Goal: Register for event/course

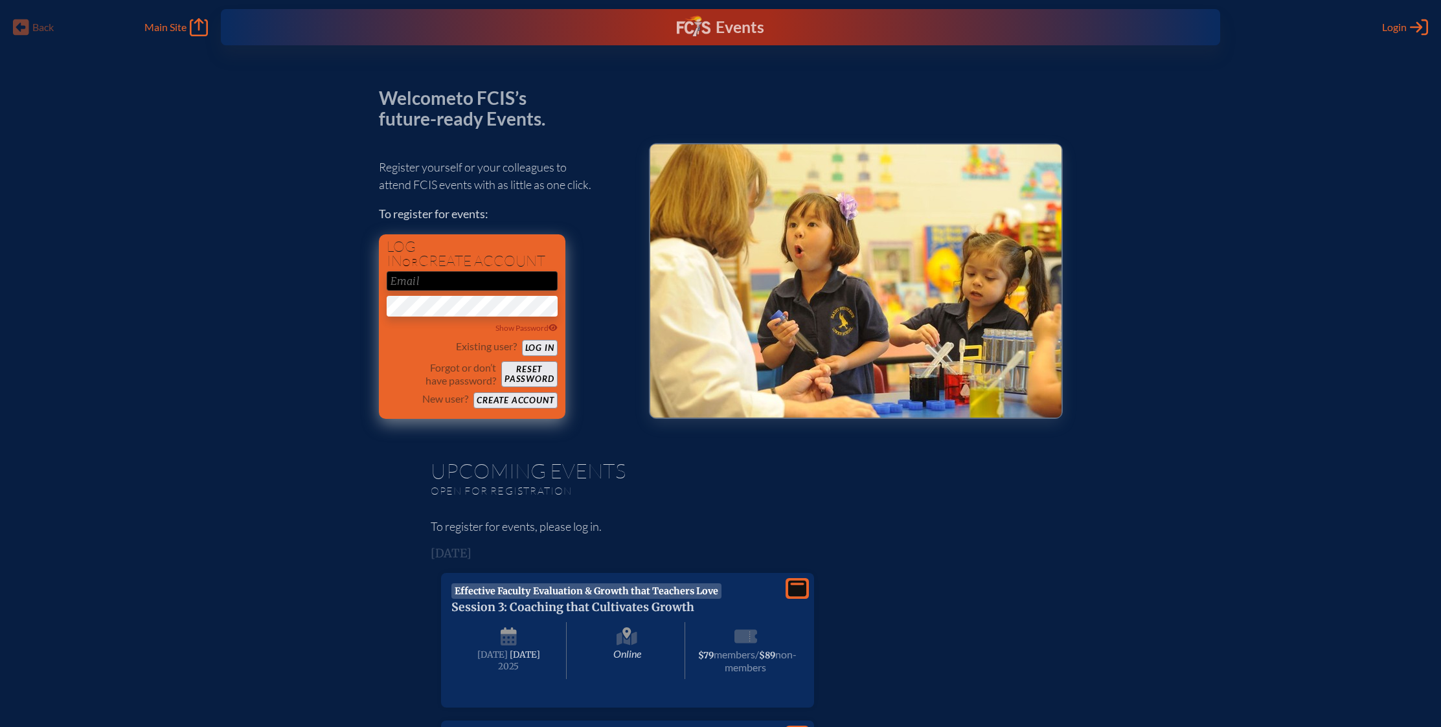
type input "[EMAIL_ADDRESS][DOMAIN_NAME]"
click at [540, 345] on button "Log in" at bounding box center [540, 348] width 36 height 16
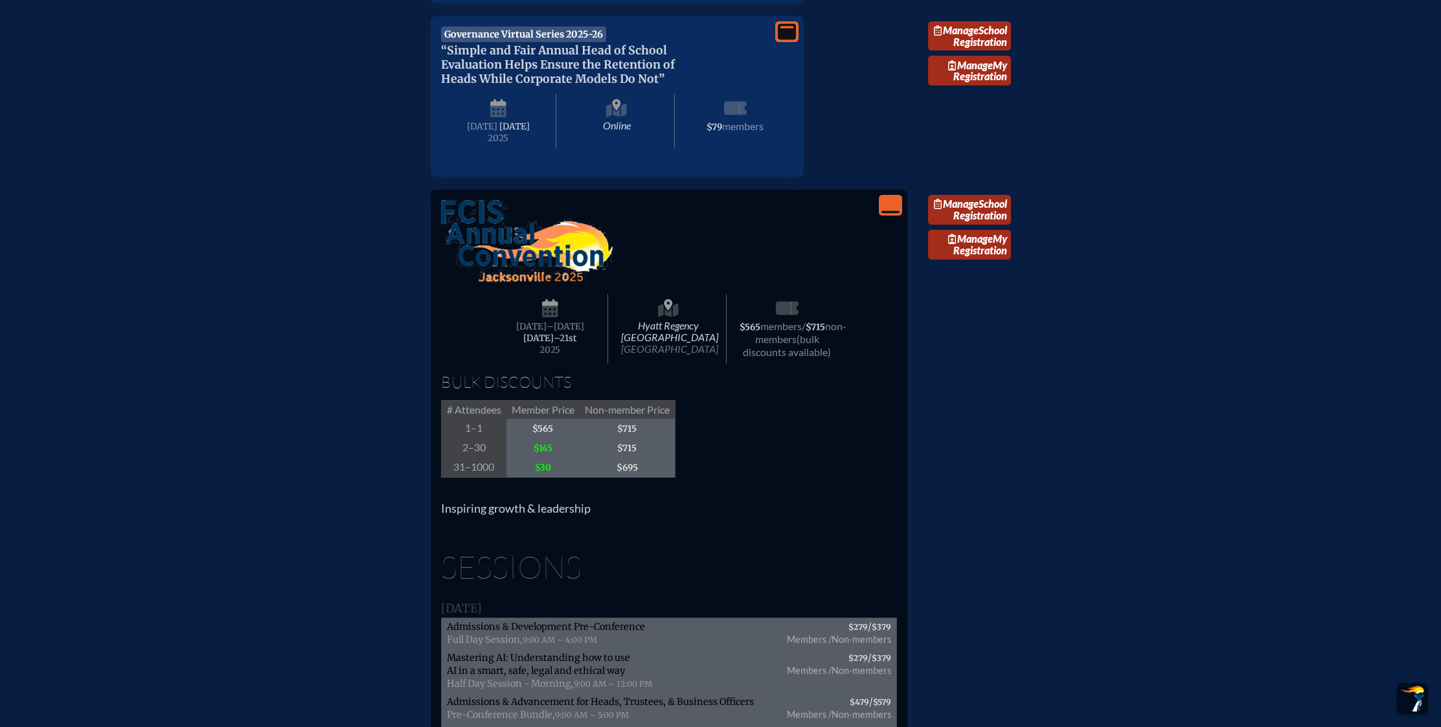
scroll to position [1150, 0]
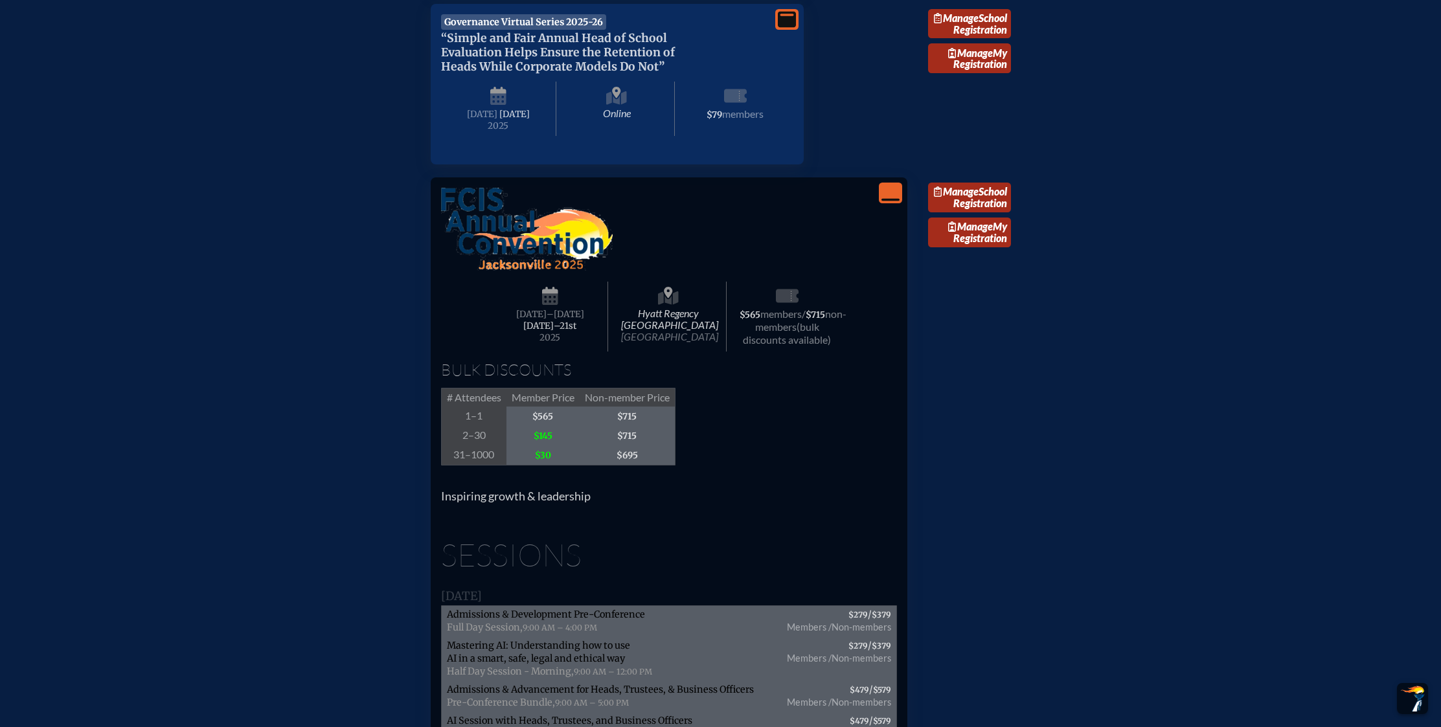
click at [893, 202] on icon "View Less" at bounding box center [891, 193] width 18 height 18
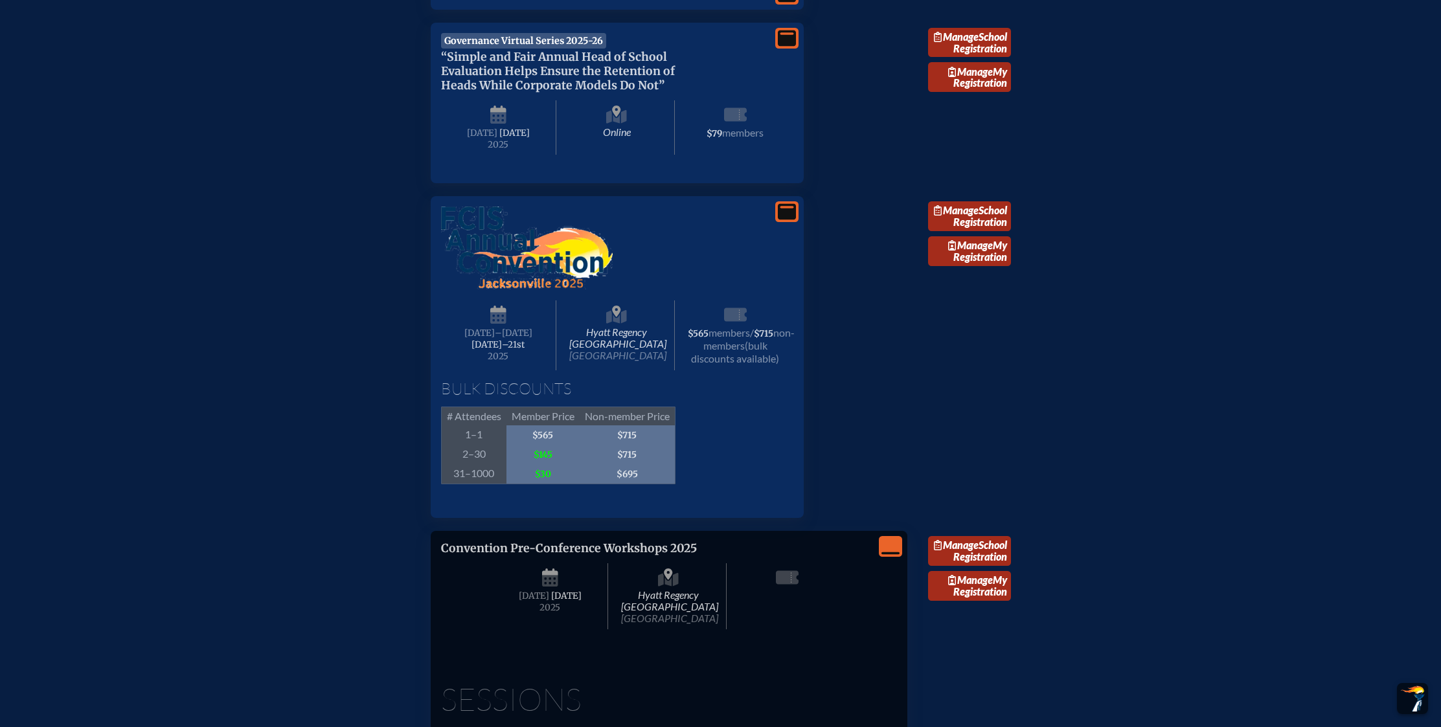
scroll to position [1131, 0]
click at [952, 232] on link "Manage School Registration" at bounding box center [969, 217] width 83 height 30
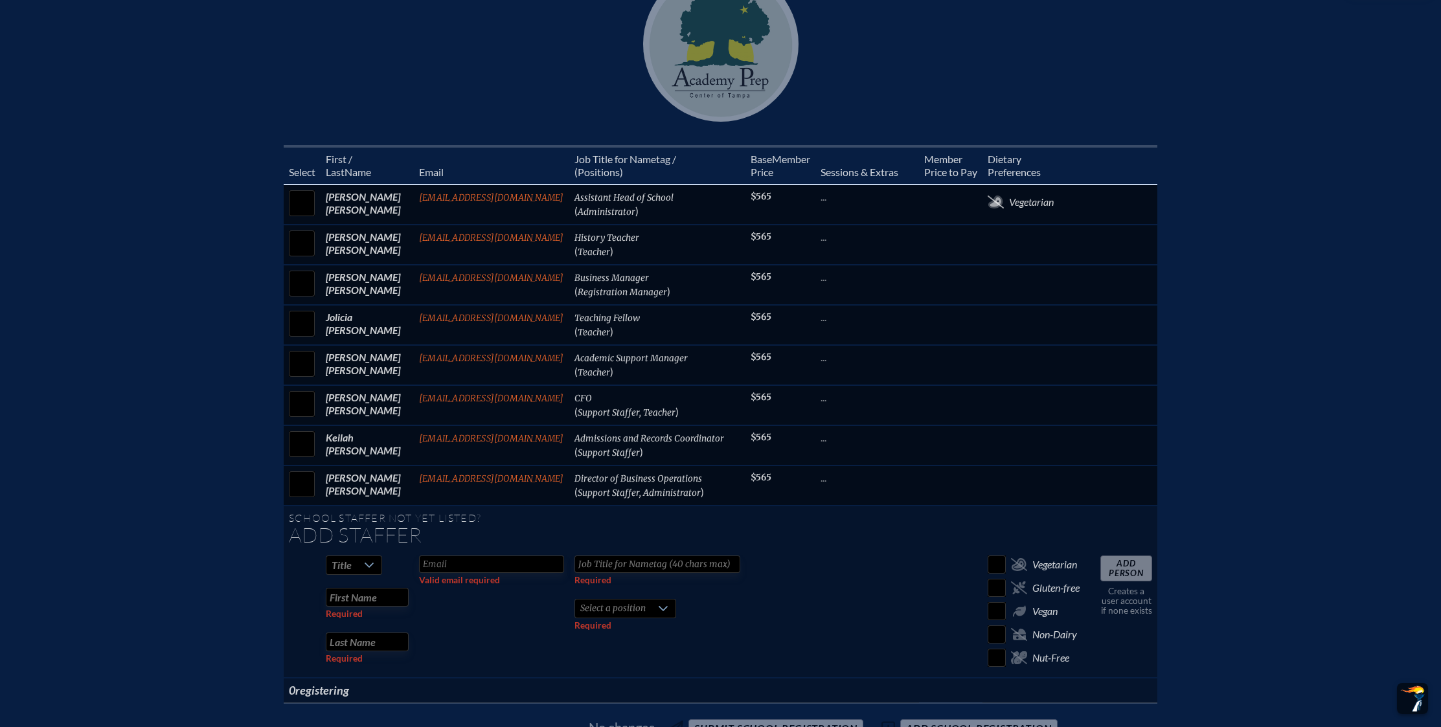
scroll to position [550, 0]
click at [371, 566] on icon at bounding box center [369, 565] width 10 height 10
click at [360, 640] on li "Ms." at bounding box center [352, 641] width 56 height 18
click at [477, 565] on input "text" at bounding box center [491, 563] width 145 height 17
type input "cchery@academyprep.org"
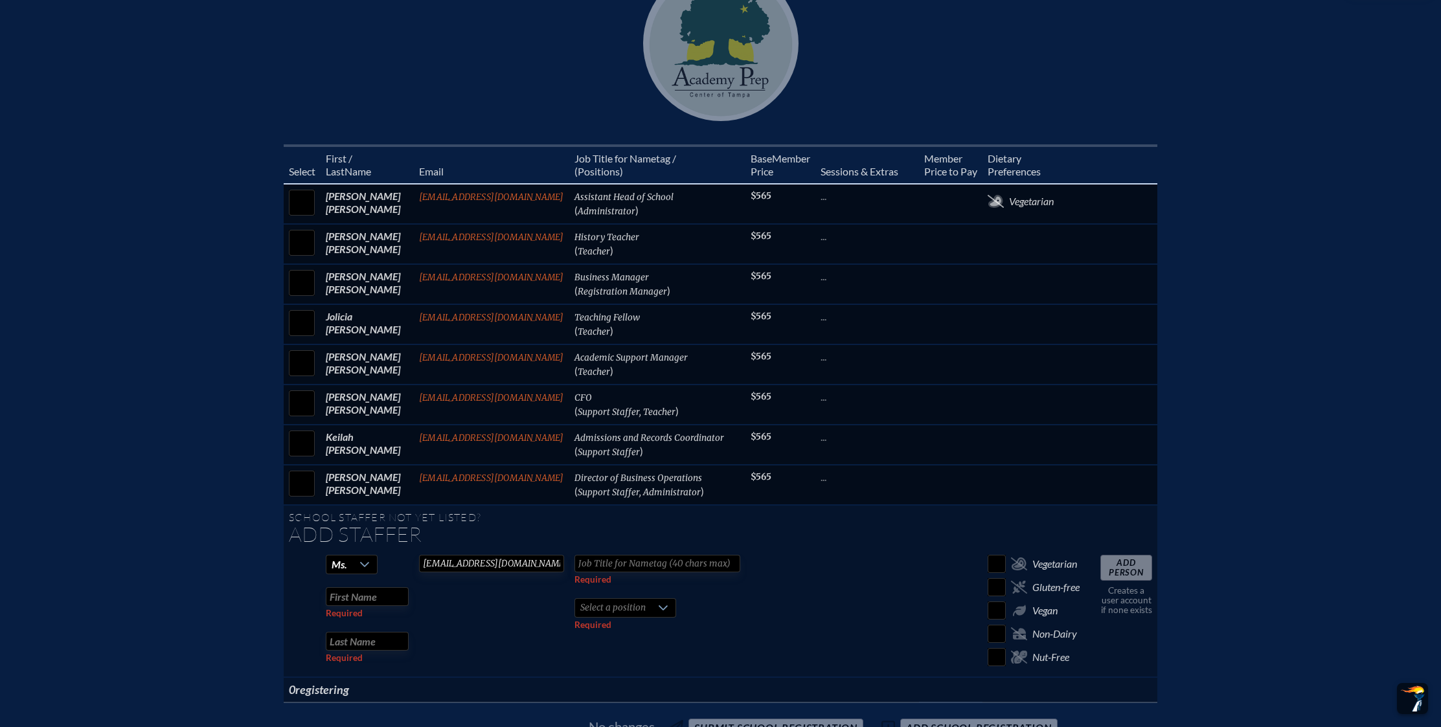
click at [630, 564] on input "text" at bounding box center [658, 563] width 166 height 17
type input "Academic Support Coordinator"
click at [387, 595] on input "text" at bounding box center [367, 597] width 83 height 19
type input "Cashira"
click at [356, 644] on input "text" at bounding box center [367, 641] width 83 height 19
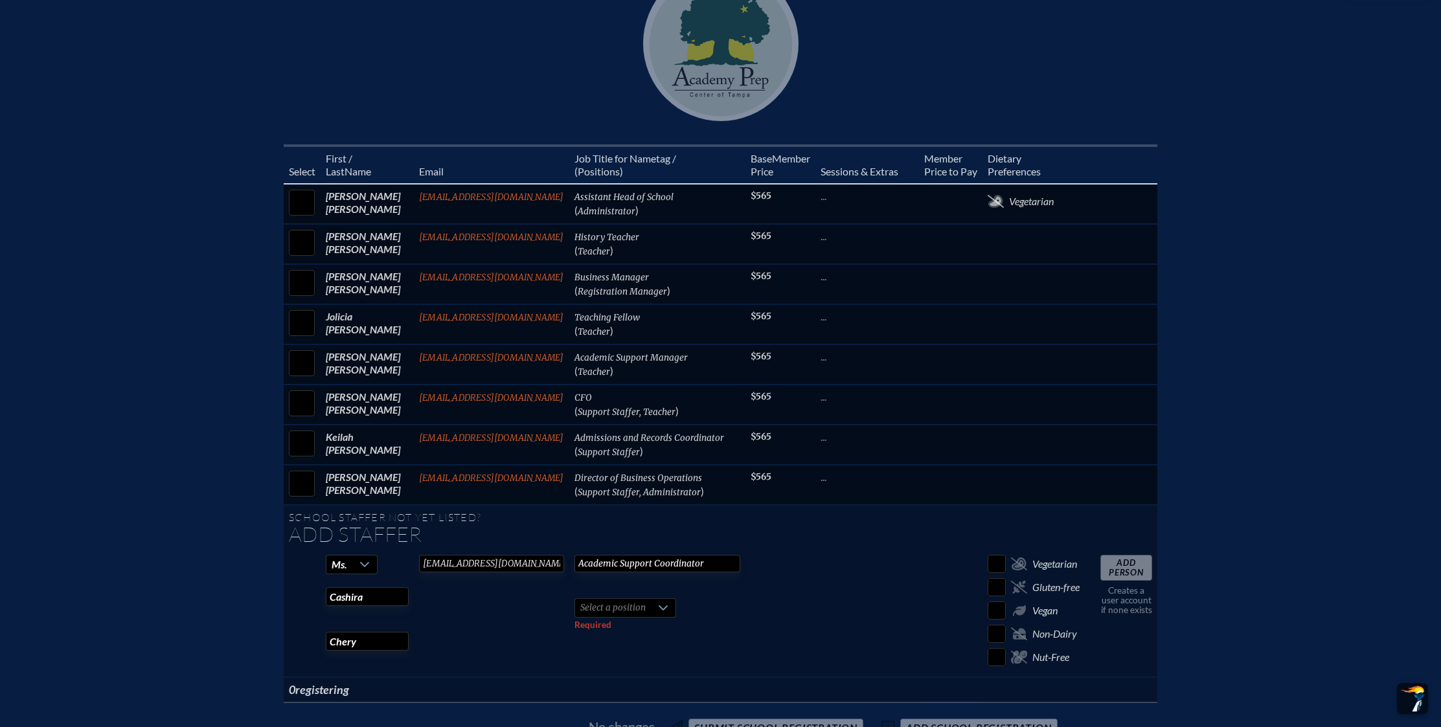
type input "Chery"
click at [652, 606] on div at bounding box center [663, 608] width 25 height 18
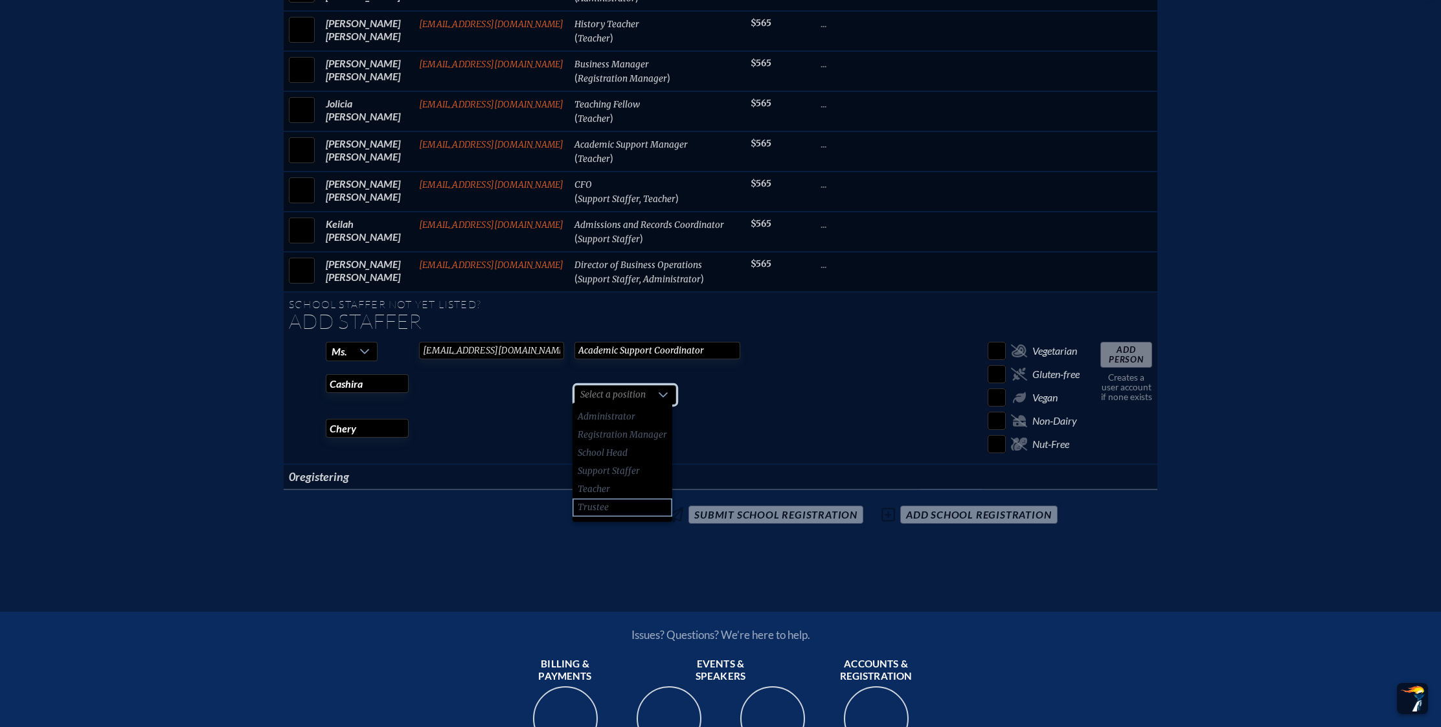
scroll to position [777, 0]
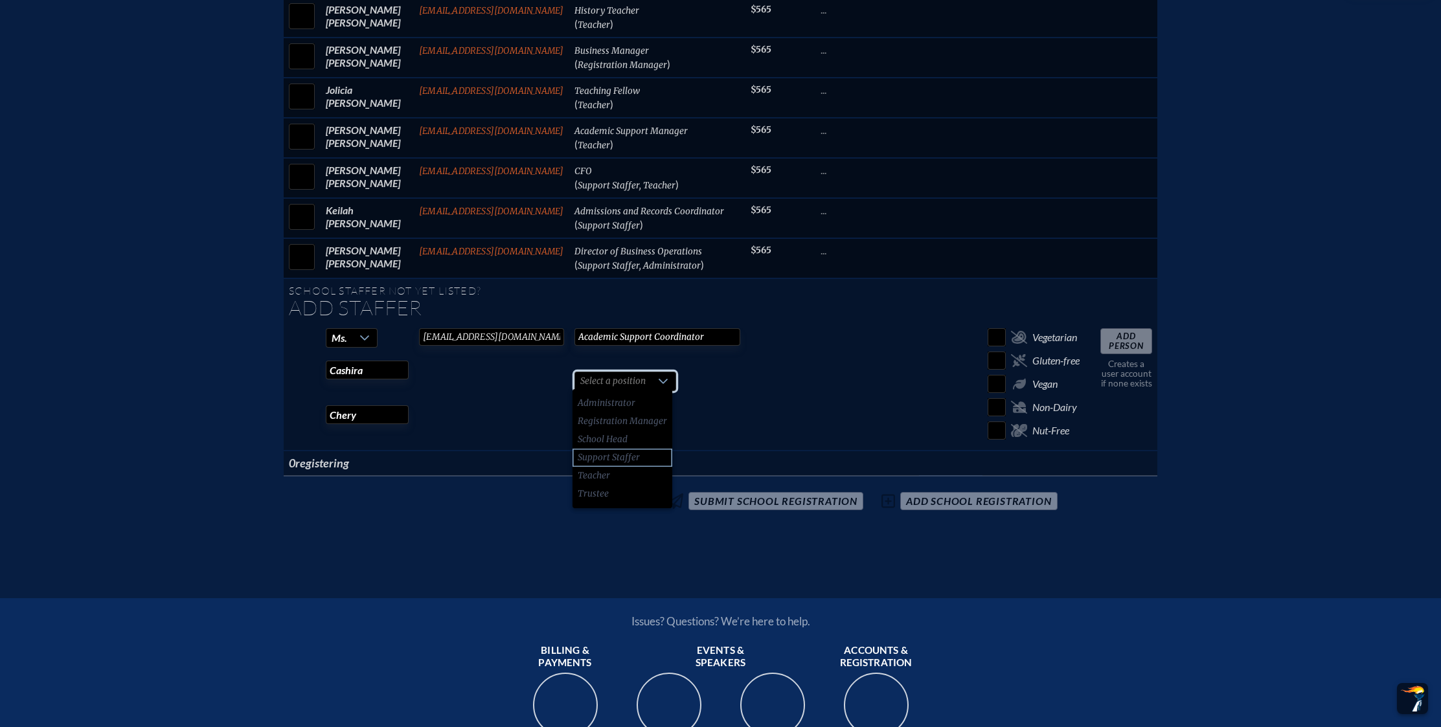
click at [618, 459] on span "Support Staffer" at bounding box center [609, 458] width 62 height 13
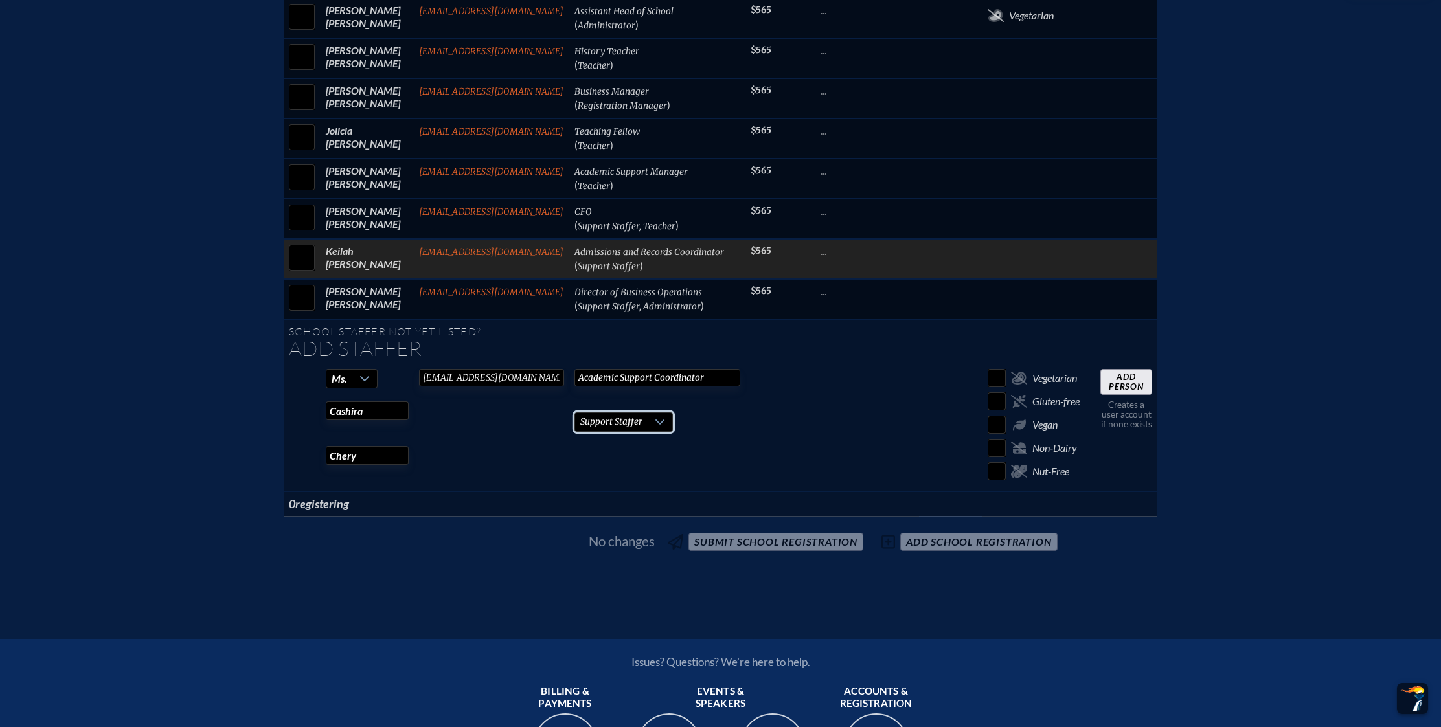
scroll to position [719, 0]
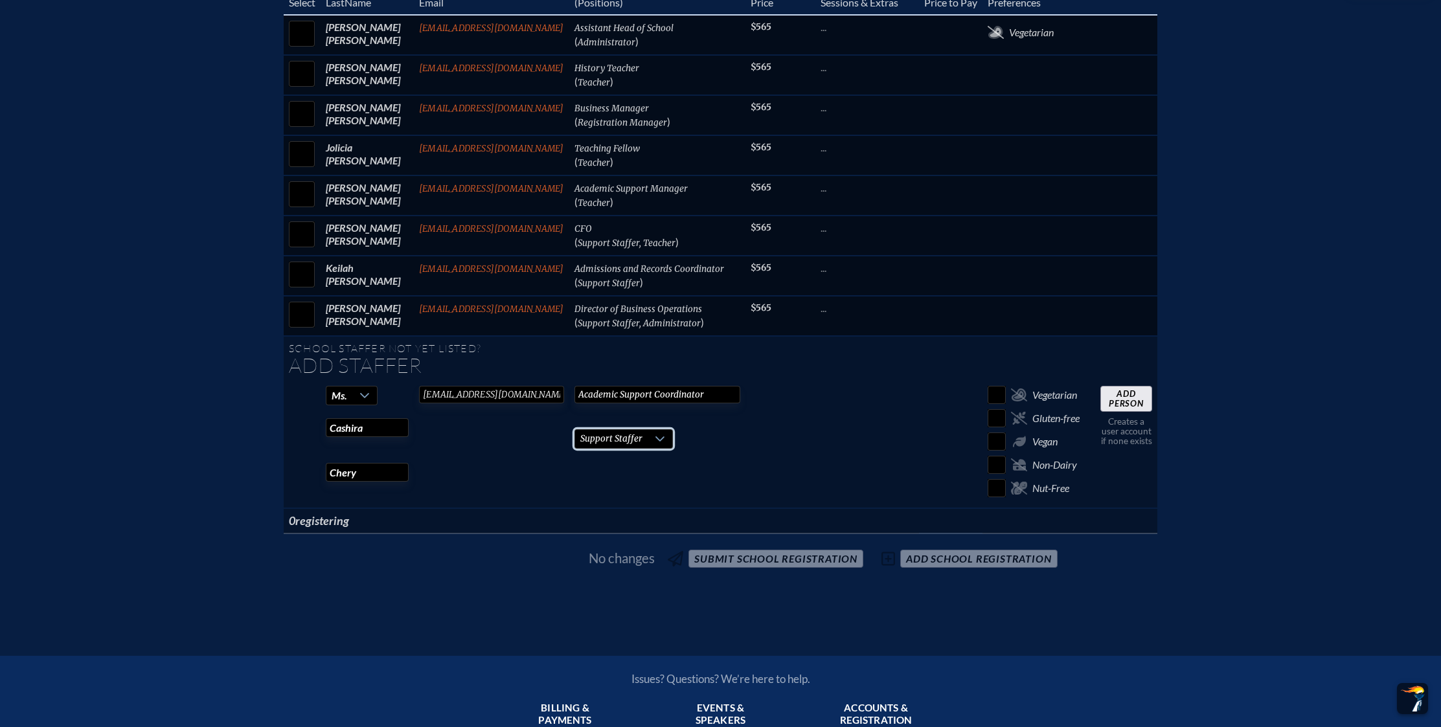
click at [1125, 393] on input "Add Person" at bounding box center [1127, 399] width 52 height 26
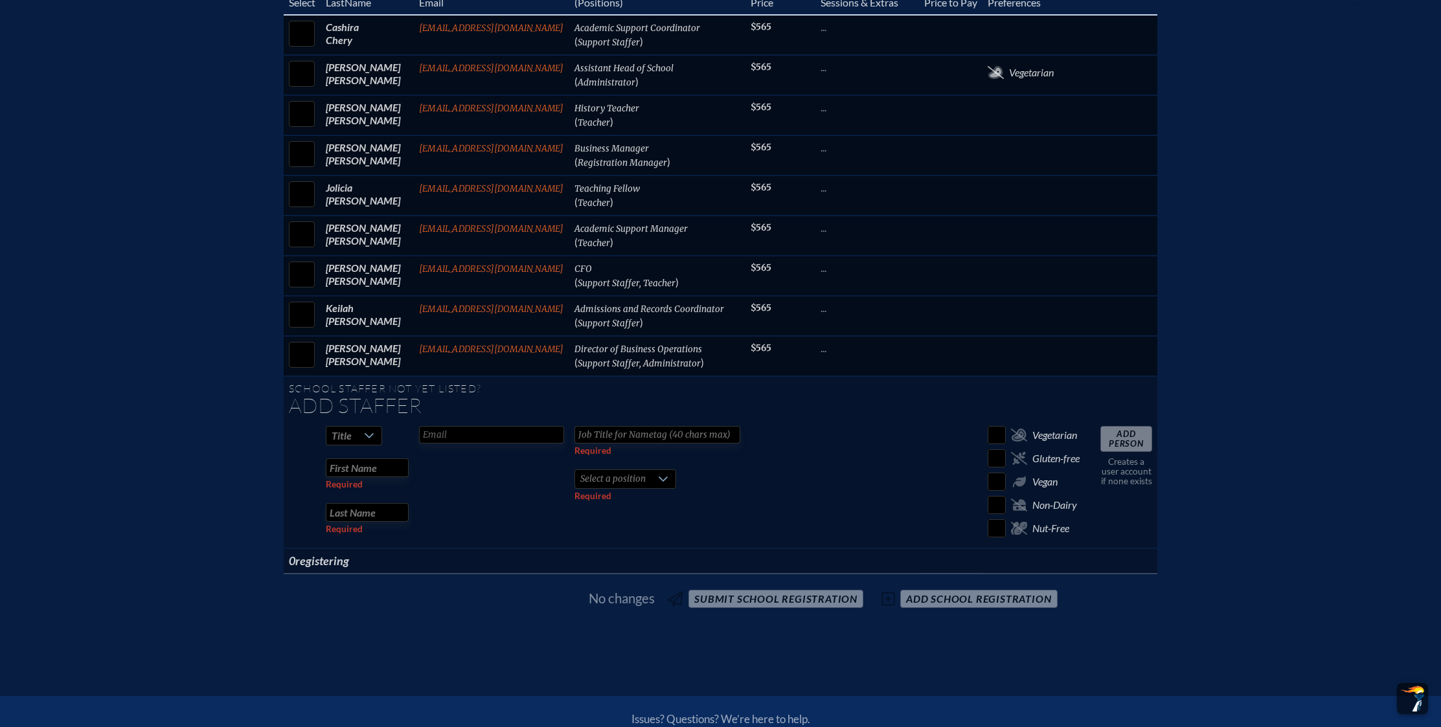
click at [373, 433] on div at bounding box center [369, 436] width 25 height 18
click at [356, 509] on li "Ms." at bounding box center [352, 511] width 56 height 18
click at [454, 433] on input "text" at bounding box center [491, 434] width 145 height 17
type input "dhouston@academyprep.org"
click at [654, 437] on input "text" at bounding box center [658, 434] width 166 height 17
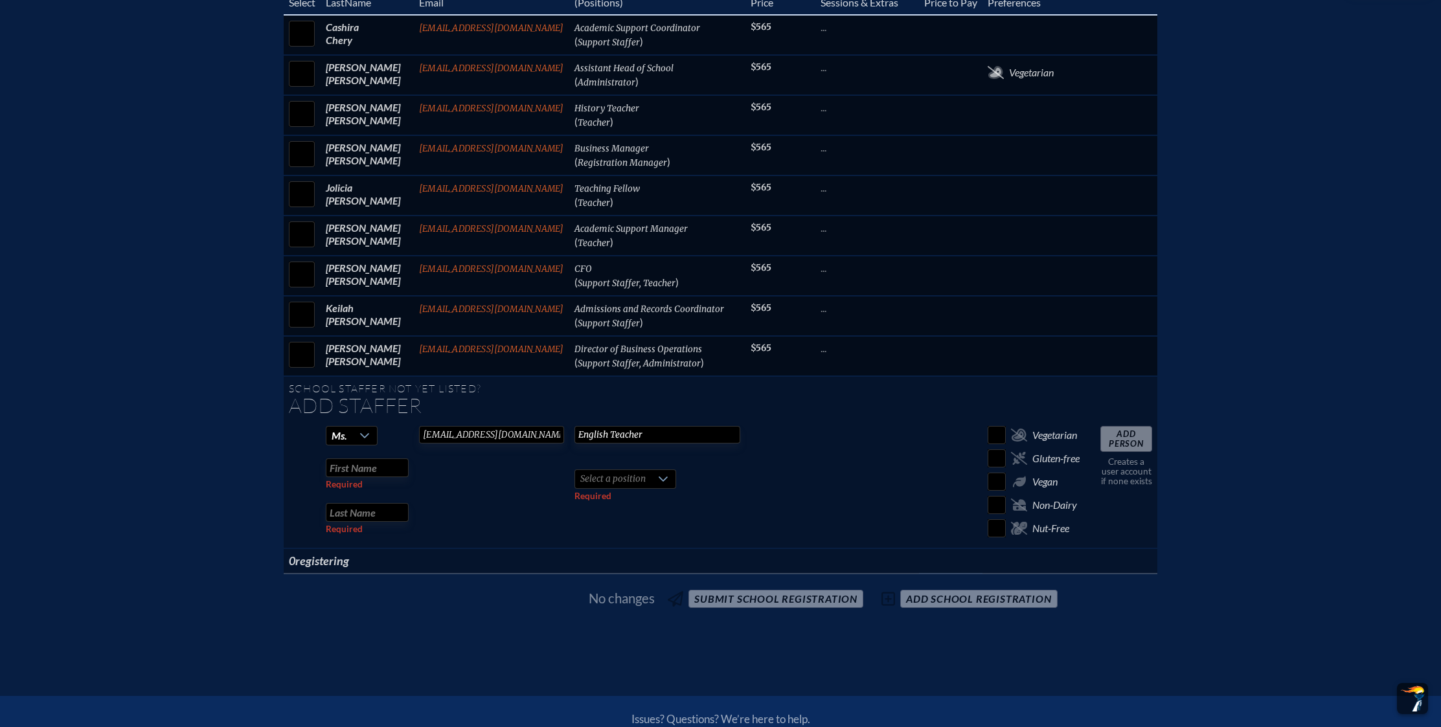
type input "English Teacher"
click at [385, 468] on input "text" at bounding box center [367, 468] width 83 height 19
type input "Deja"
click at [349, 510] on input "text" at bounding box center [367, 512] width 83 height 19
type input "Houston"
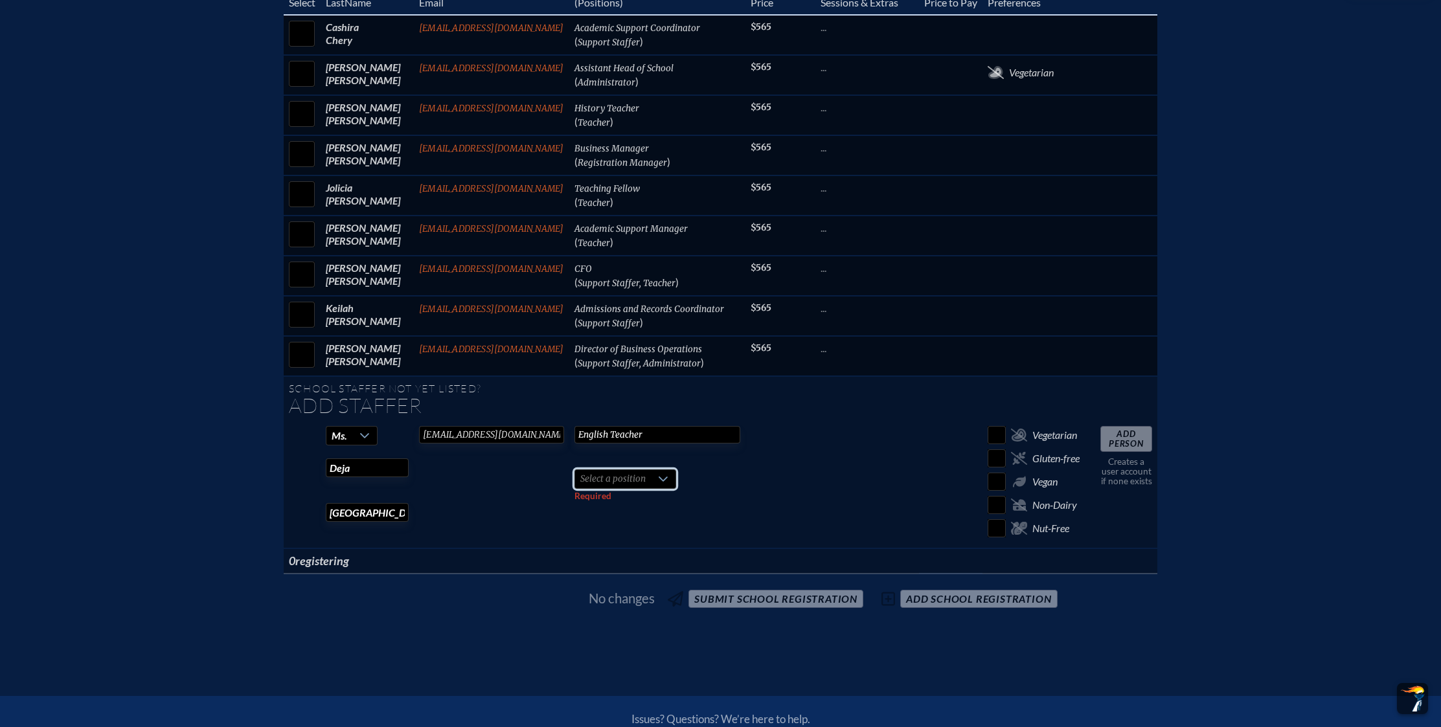
click at [584, 481] on span "Select a position" at bounding box center [613, 479] width 76 height 18
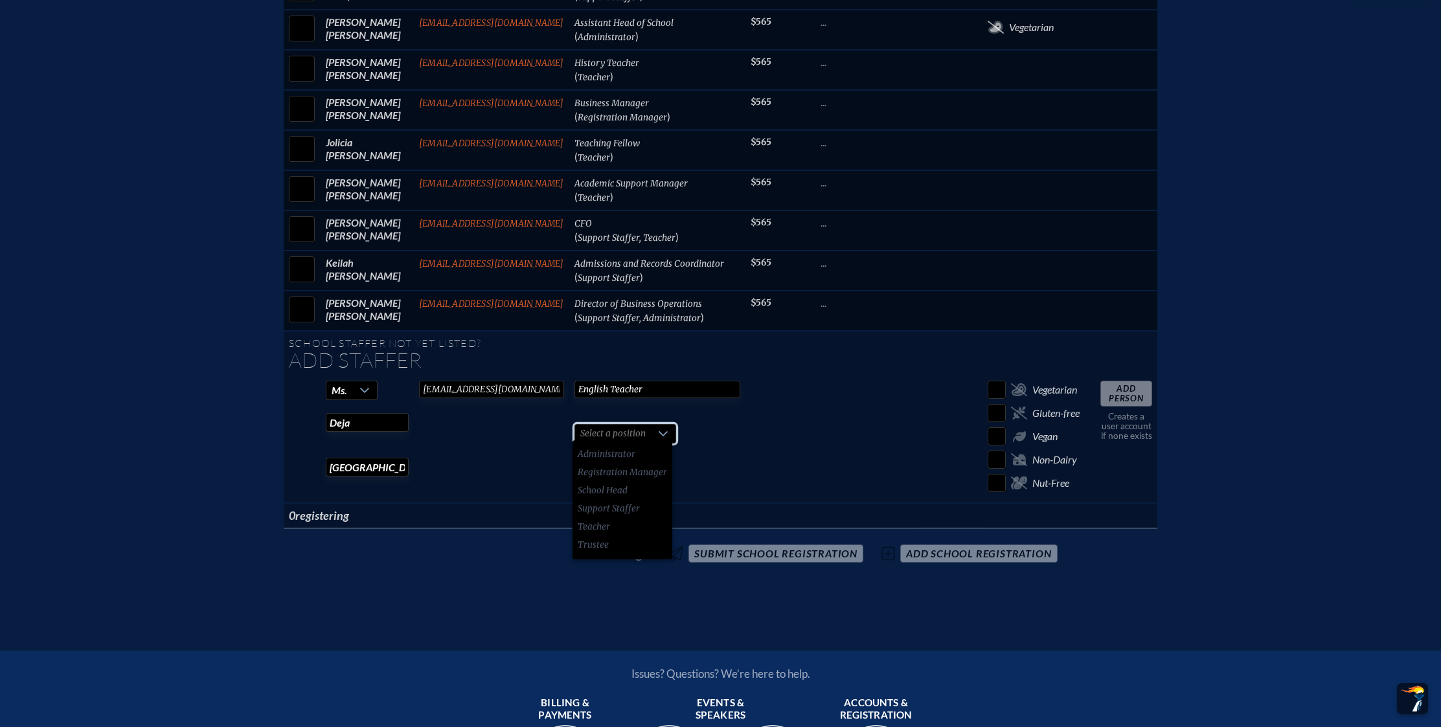
scroll to position [843, 0]
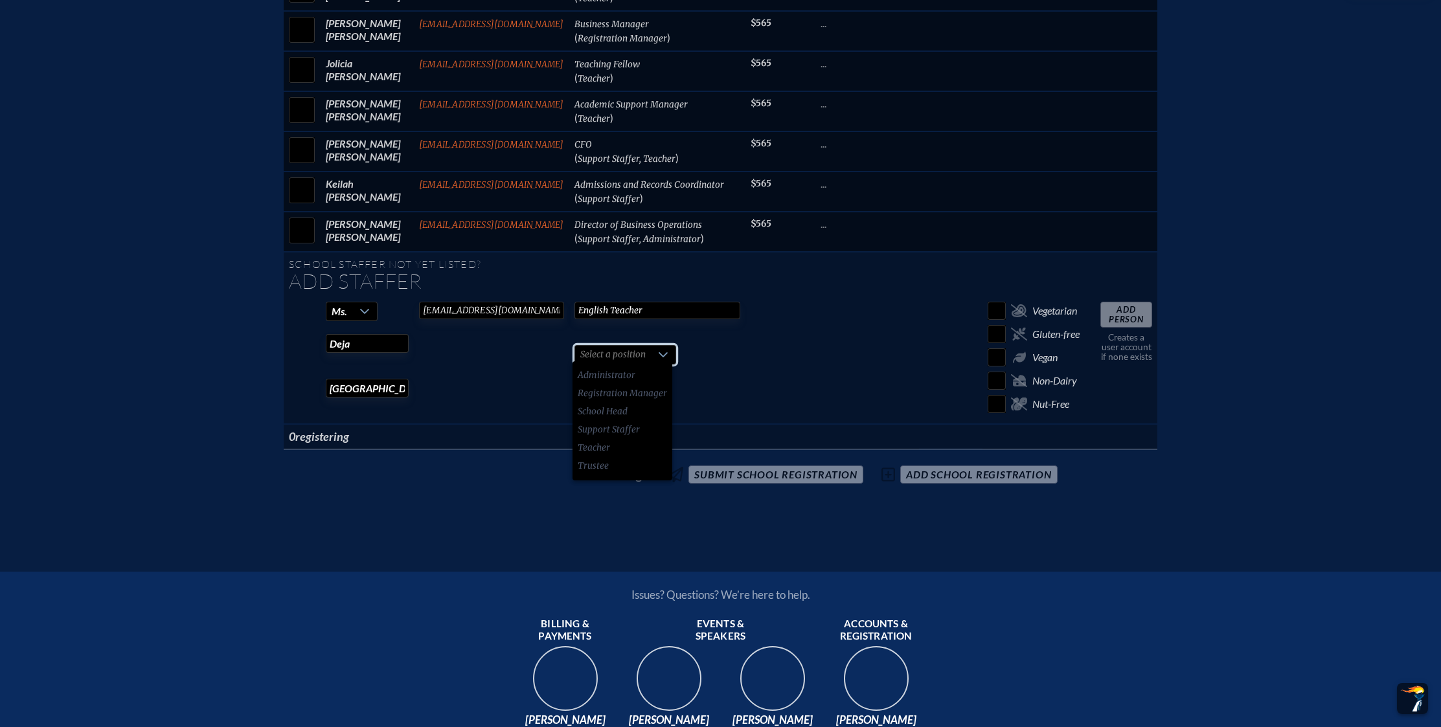
click at [654, 347] on div at bounding box center [663, 355] width 25 height 18
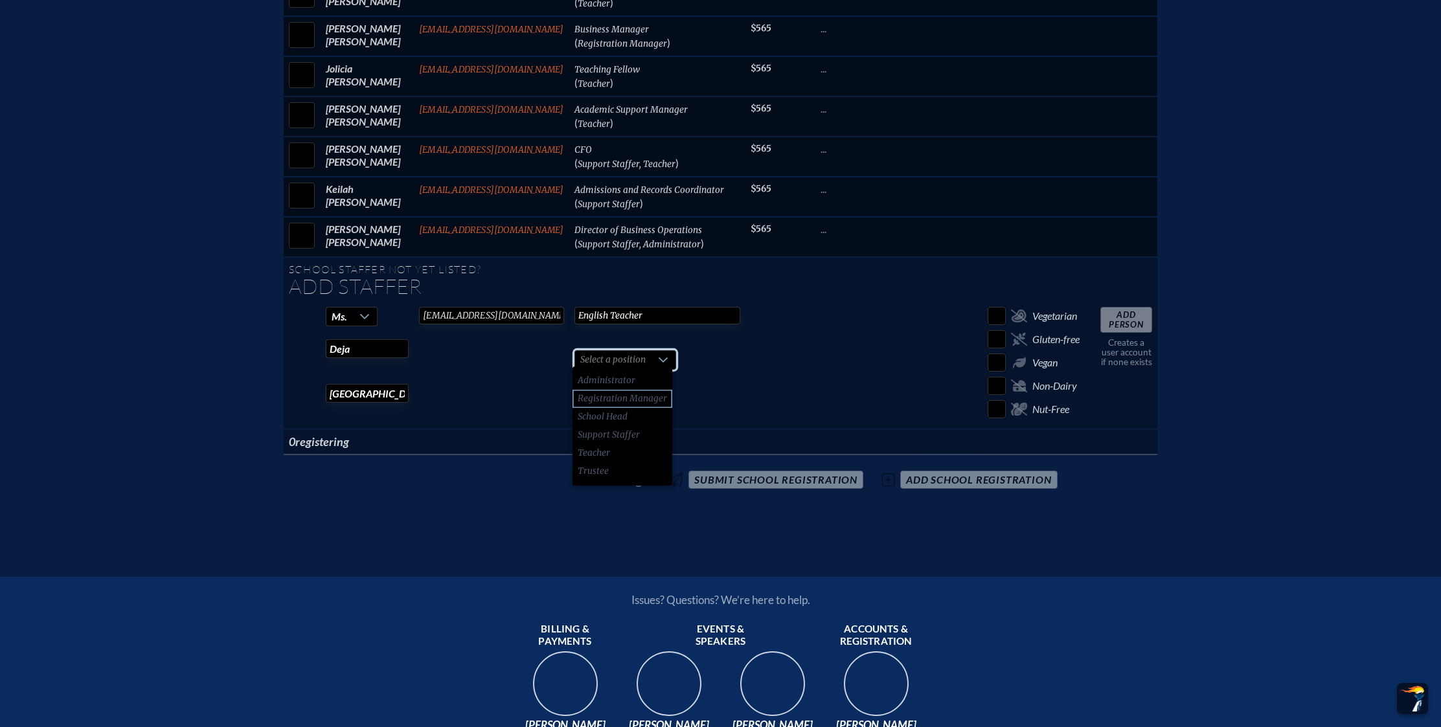
scroll to position [829, 0]
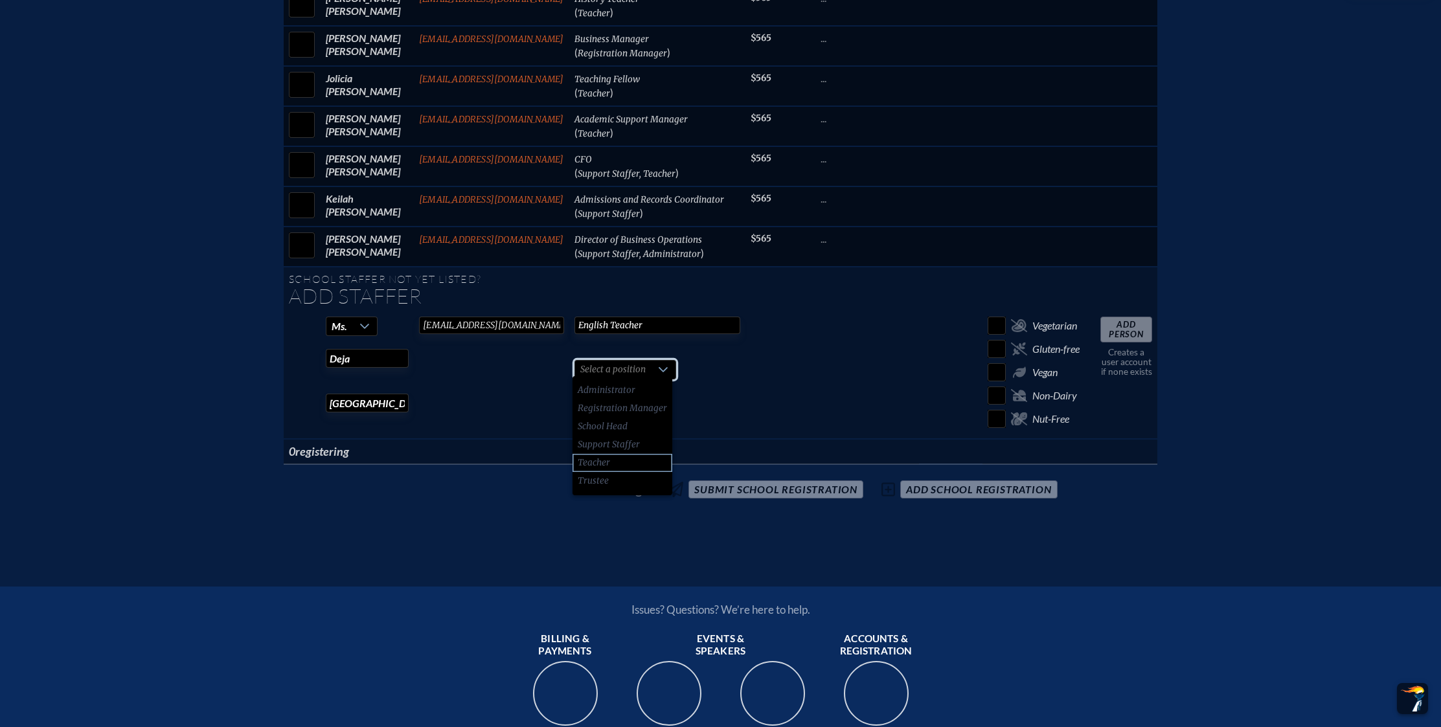
click at [604, 464] on span "Teacher" at bounding box center [594, 463] width 32 height 13
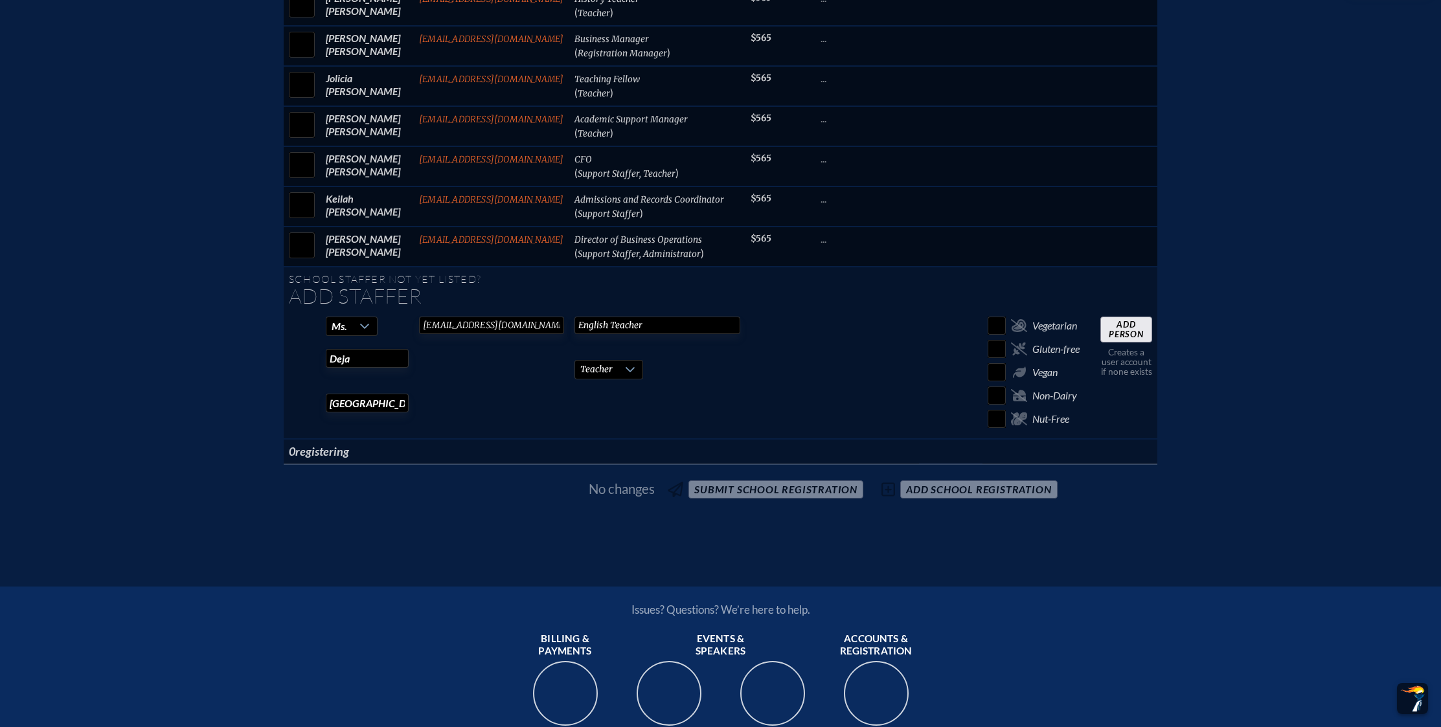
click at [628, 369] on icon at bounding box center [630, 370] width 10 height 10
click at [717, 374] on td "English Teacher Required Teacher Required" at bounding box center [657, 376] width 176 height 128
click at [1123, 323] on input "Add Person" at bounding box center [1127, 330] width 52 height 26
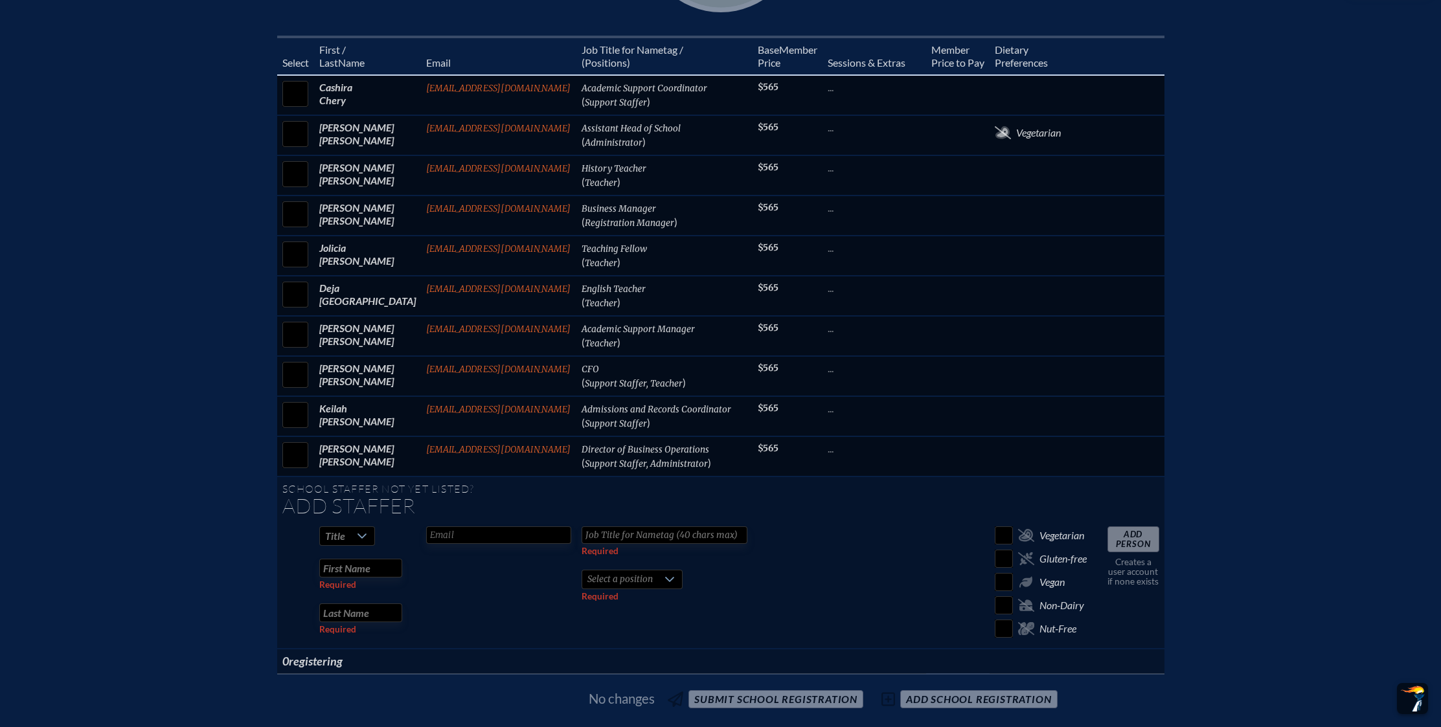
scroll to position [652, 0]
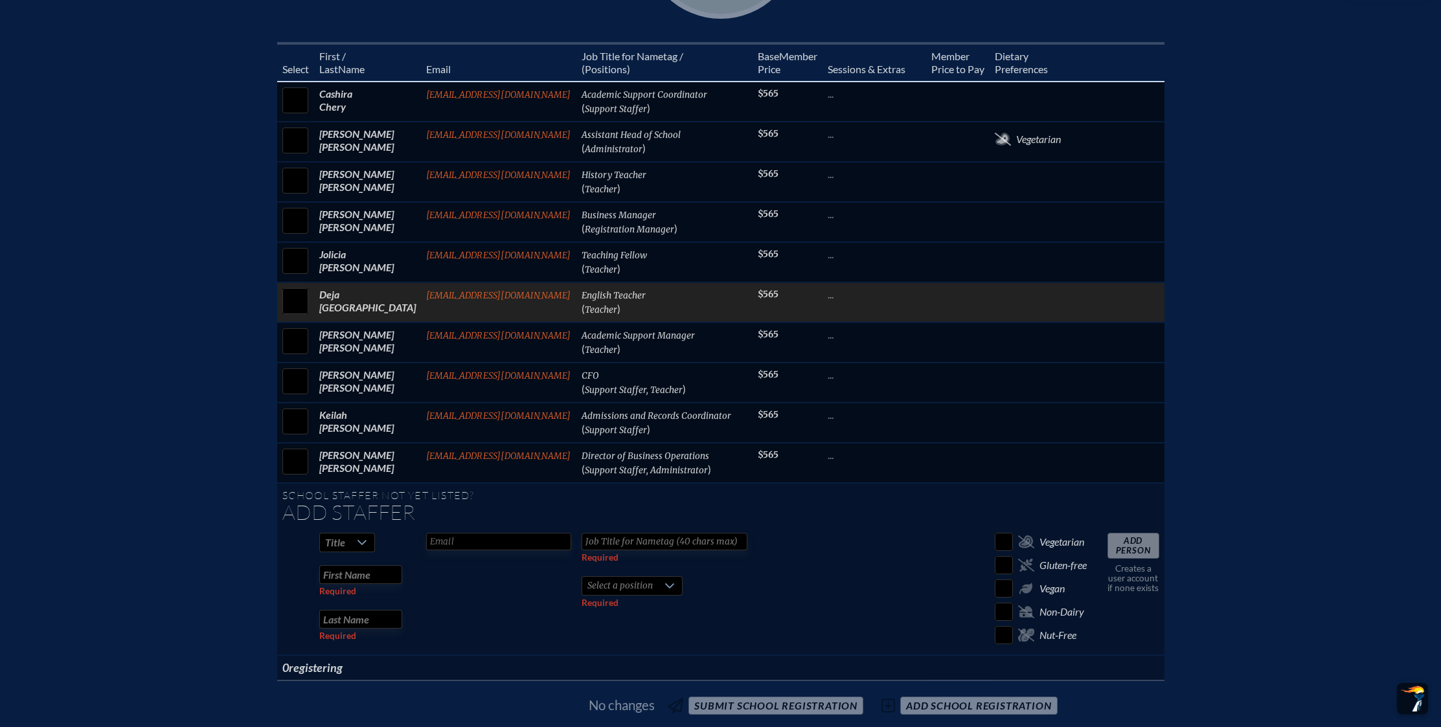
click at [299, 302] on input "checkbox" at bounding box center [295, 301] width 32 height 32
checkbox input "true"
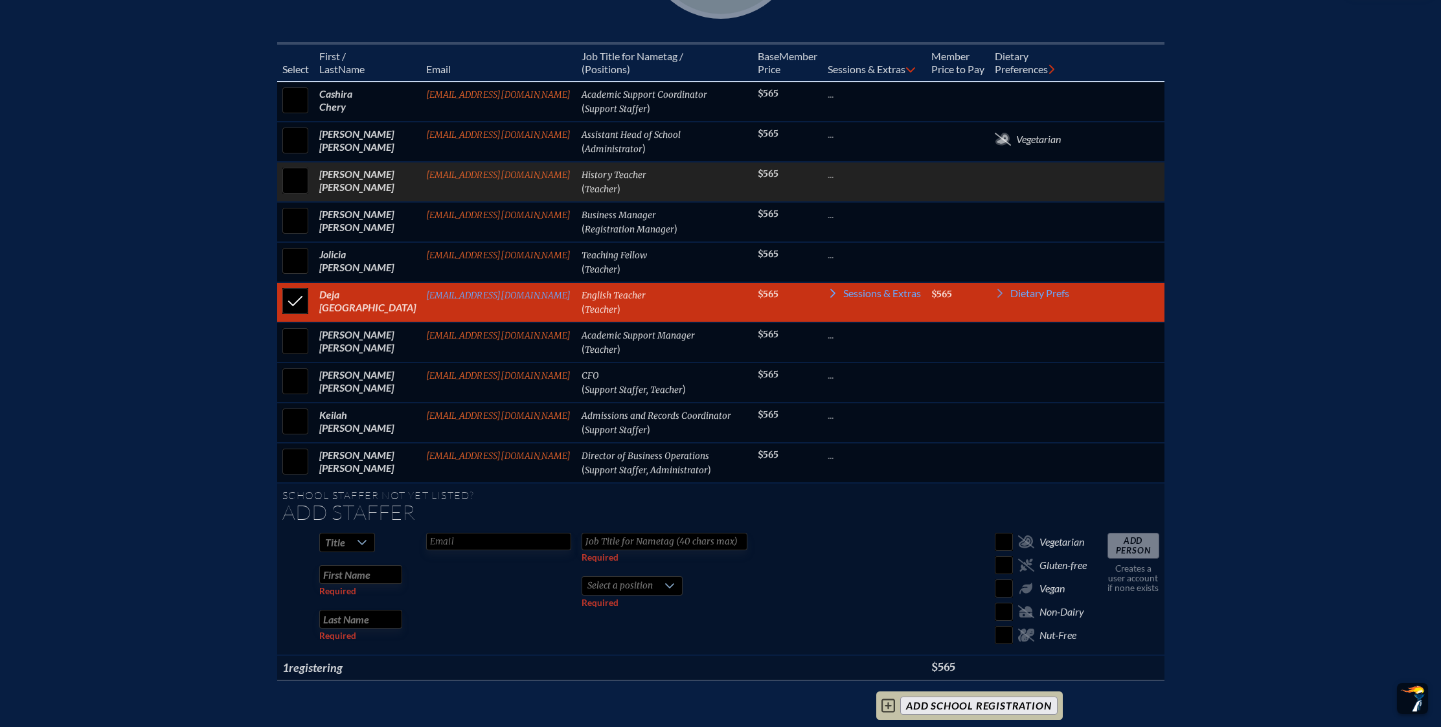
click at [297, 189] on input "checkbox" at bounding box center [295, 181] width 32 height 32
checkbox input "true"
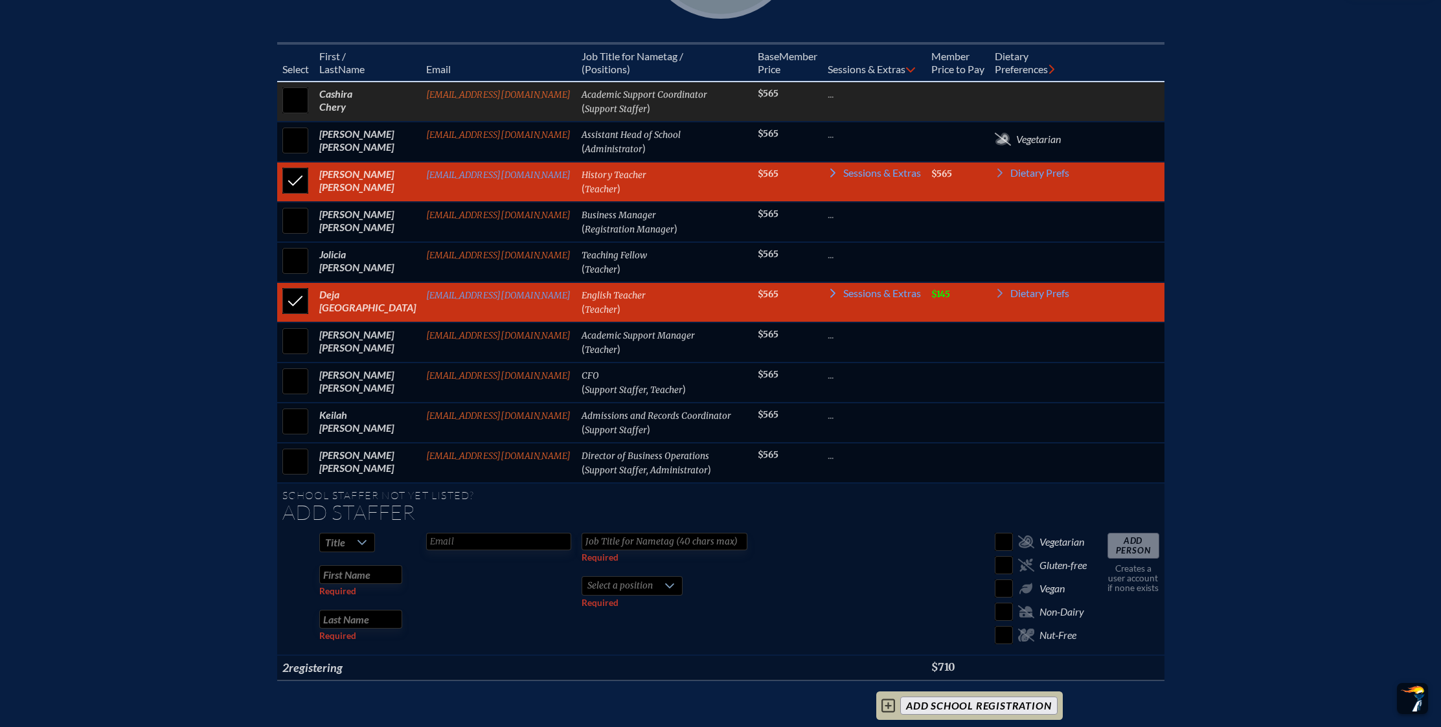
click at [303, 109] on input "checkbox" at bounding box center [295, 100] width 32 height 32
checkbox input "true"
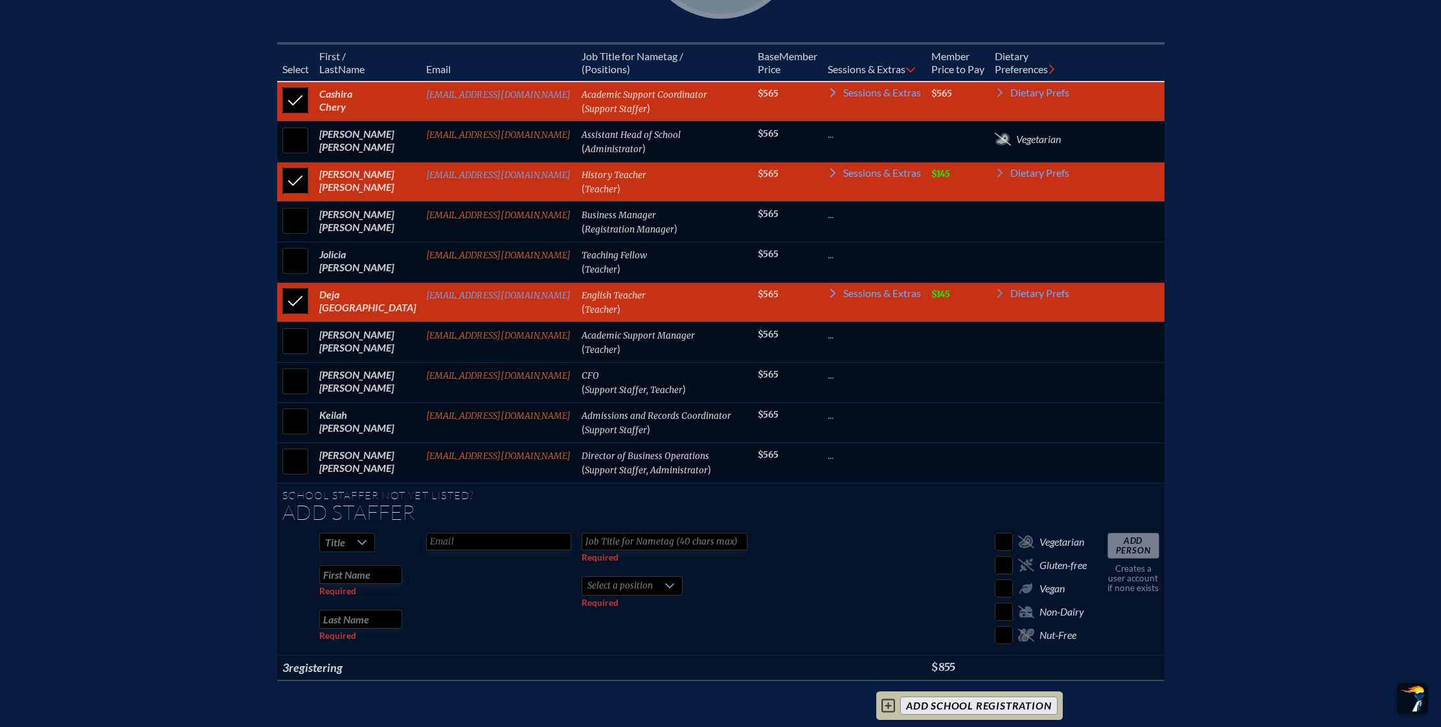
click at [367, 538] on icon at bounding box center [362, 543] width 10 height 10
click at [359, 565] on li "Mr" at bounding box center [352, 562] width 56 height 18
click at [442, 541] on input "text" at bounding box center [498, 541] width 145 height 17
type input "fdiazcotto@academyprep.org"
click at [670, 538] on input "text" at bounding box center [665, 541] width 166 height 17
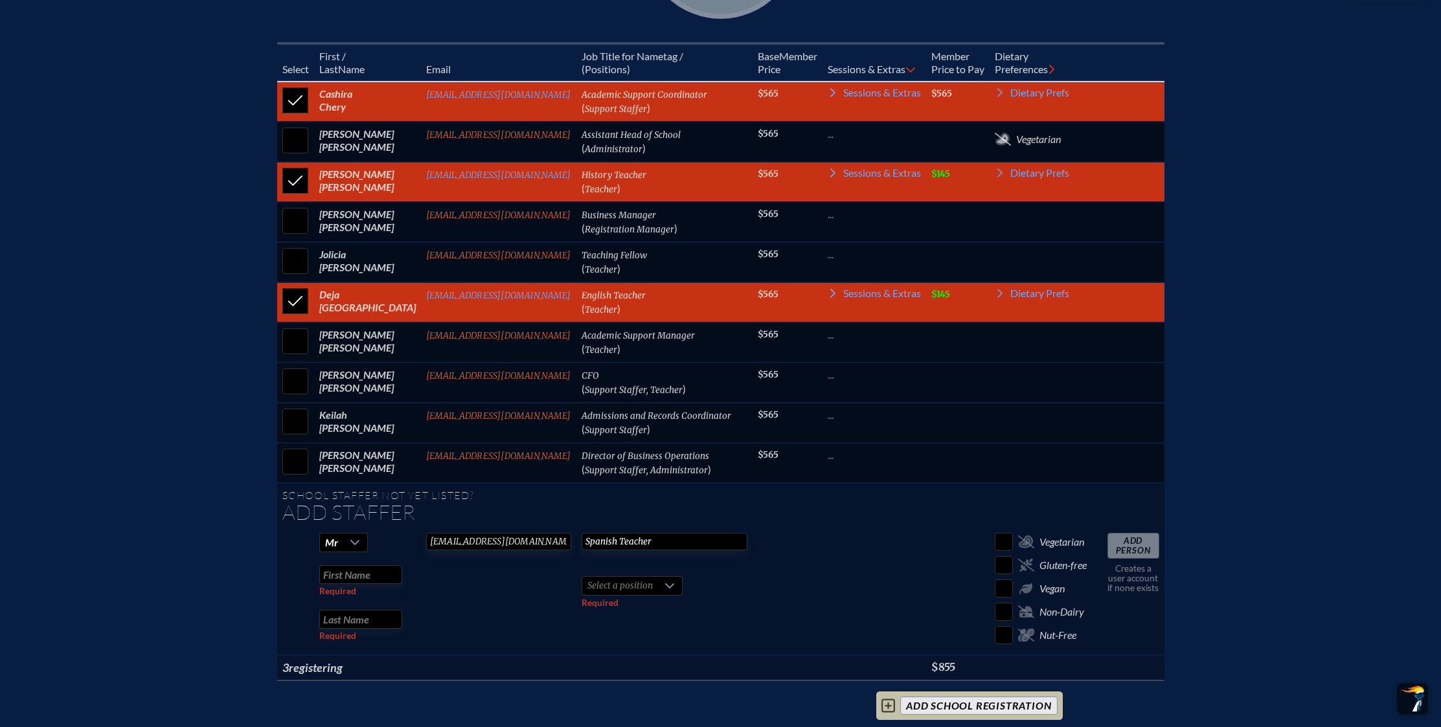
type input "Spanish Teacher"
click at [361, 576] on input "text" at bounding box center [360, 575] width 83 height 19
type input "Francisco"
click at [350, 617] on input "text" at bounding box center [360, 619] width 83 height 19
type input "Diaz Cotto"
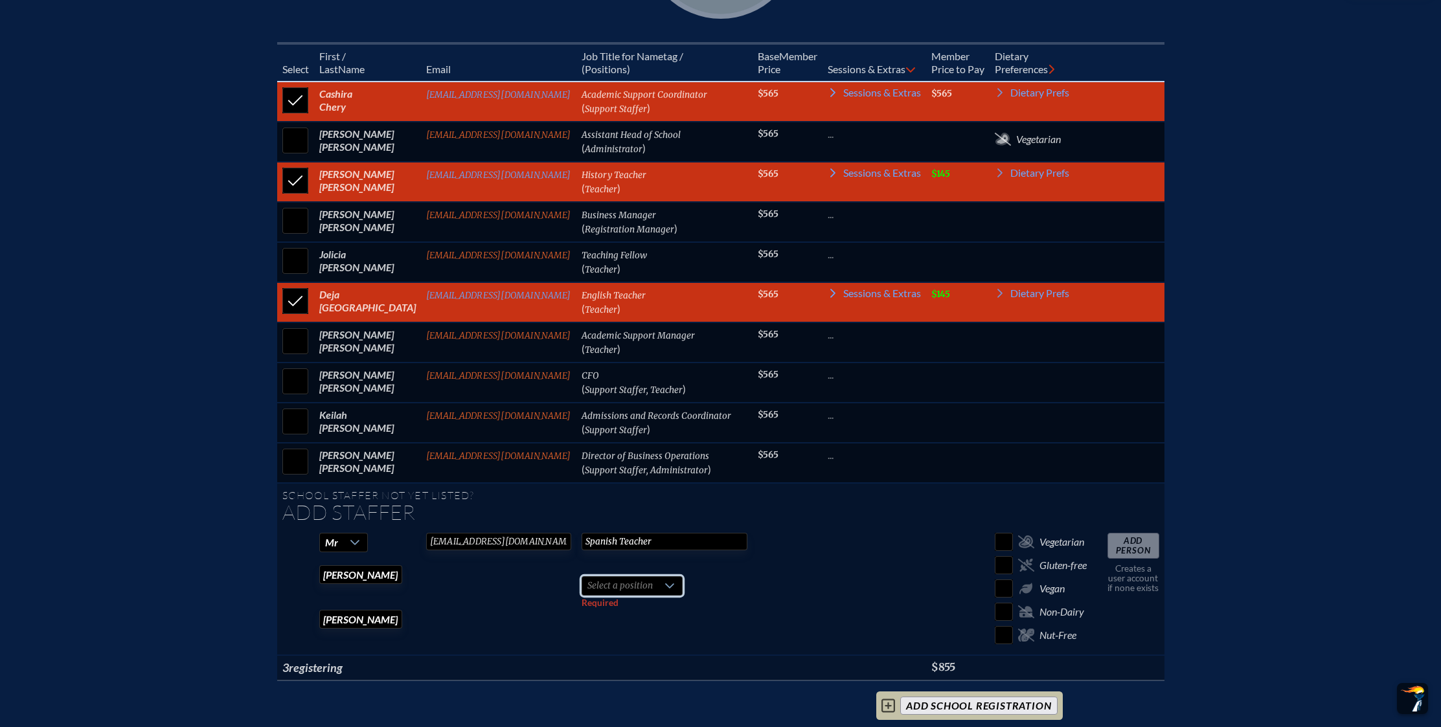
click at [630, 586] on span "Select a position" at bounding box center [620, 586] width 76 height 18
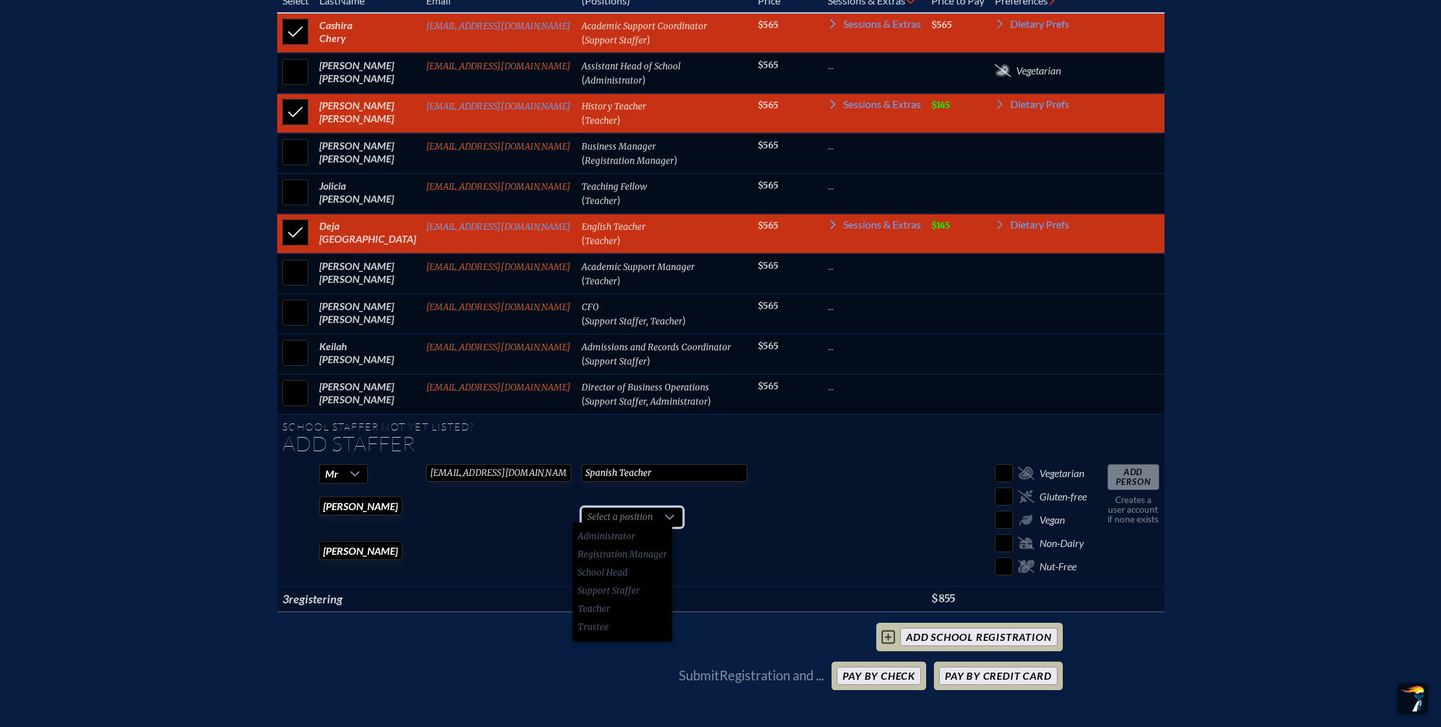
scroll to position [733, 0]
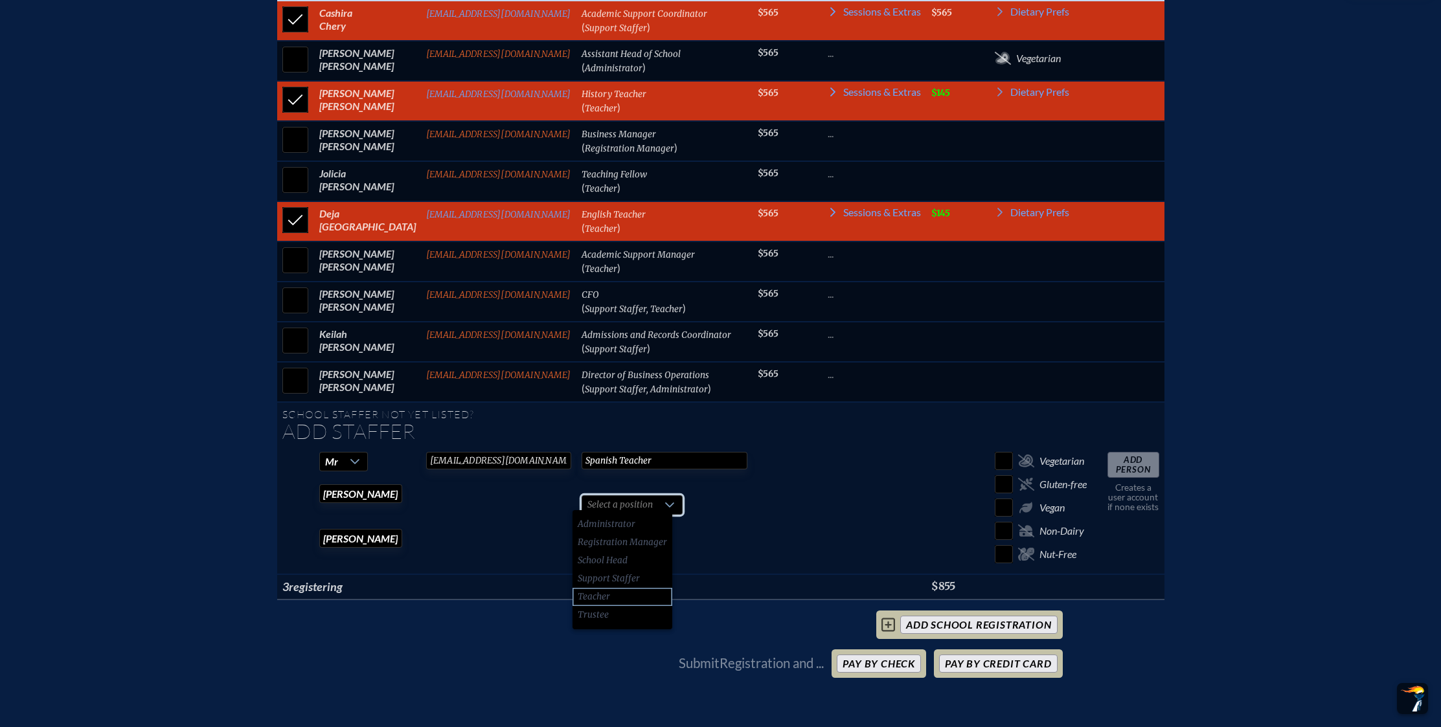
click at [602, 595] on span "Teacher" at bounding box center [594, 597] width 32 height 13
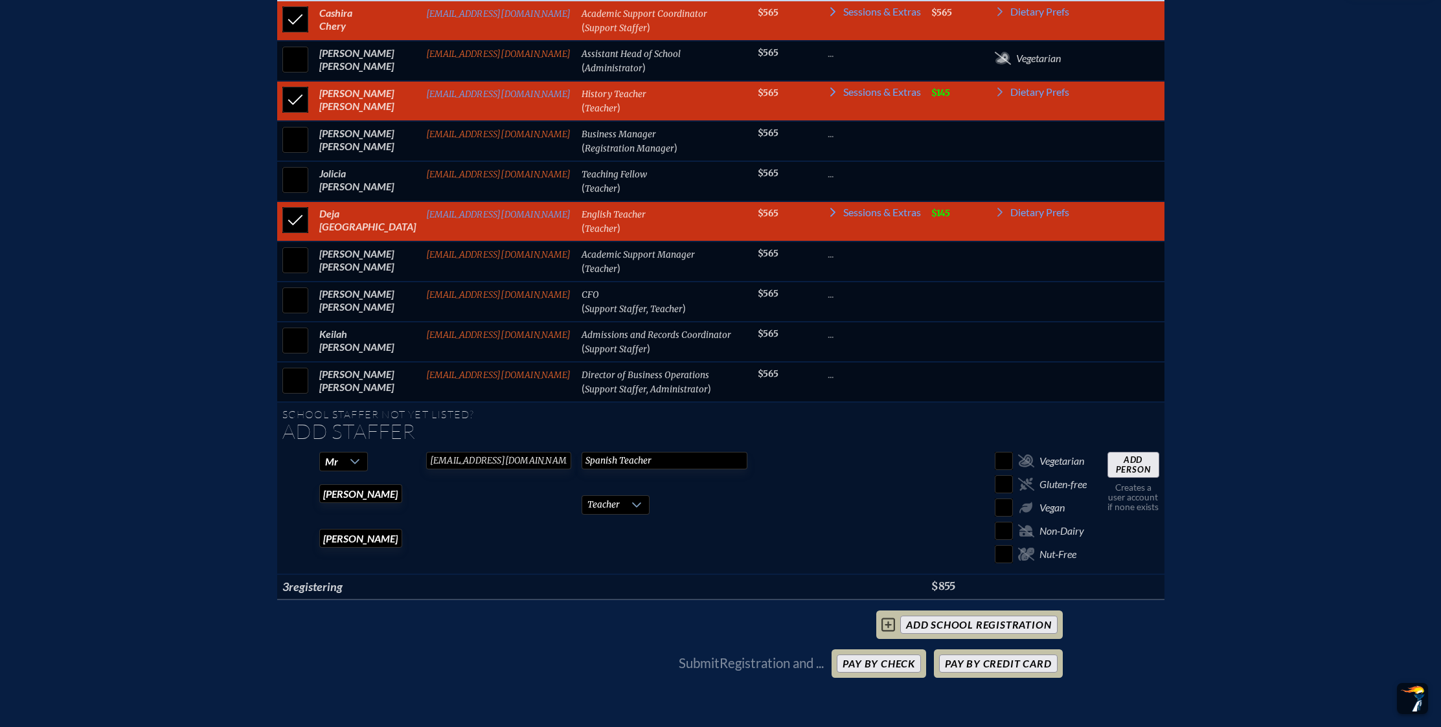
click at [1138, 460] on input "Add Person" at bounding box center [1134, 465] width 52 height 26
checkbox input "false"
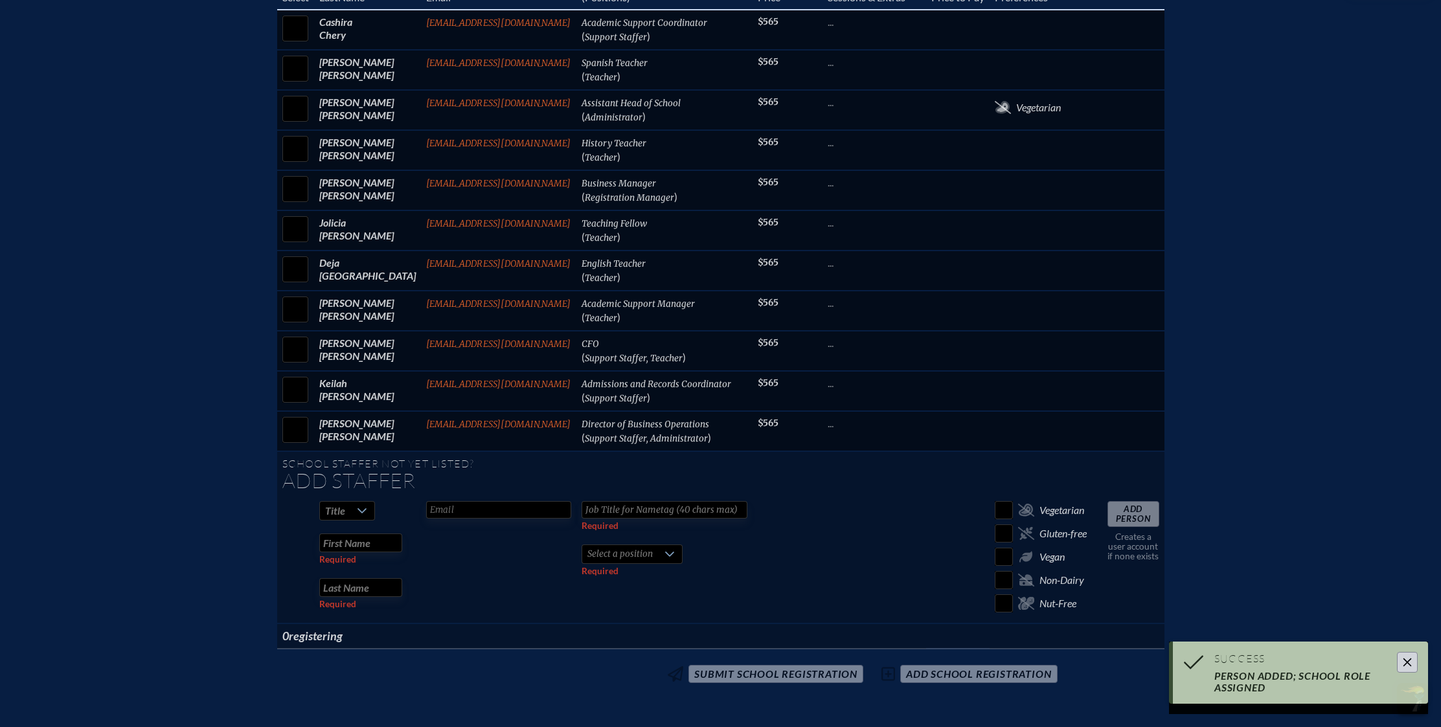
scroll to position [661, 0]
